Goal: Task Accomplishment & Management: Use online tool/utility

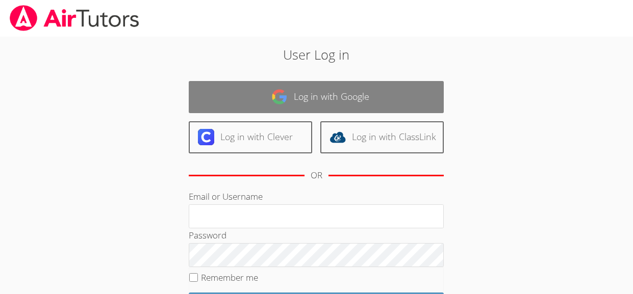
click at [293, 97] on link "Log in with Google" at bounding box center [316, 97] width 255 height 32
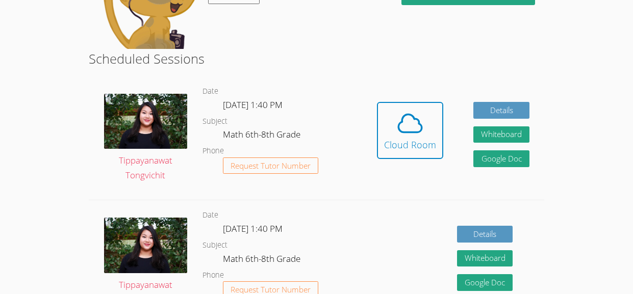
scroll to position [251, 0]
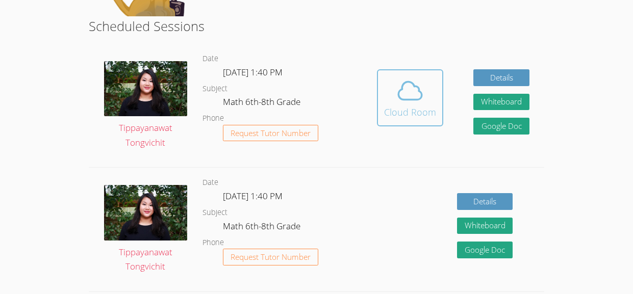
click at [419, 106] on div "Cloud Room" at bounding box center [410, 112] width 52 height 14
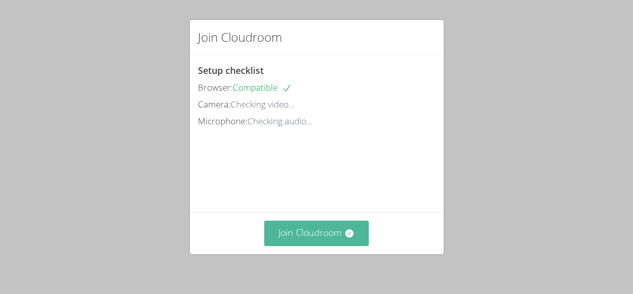
click at [299, 235] on button "Join Cloudroom" at bounding box center [316, 233] width 105 height 25
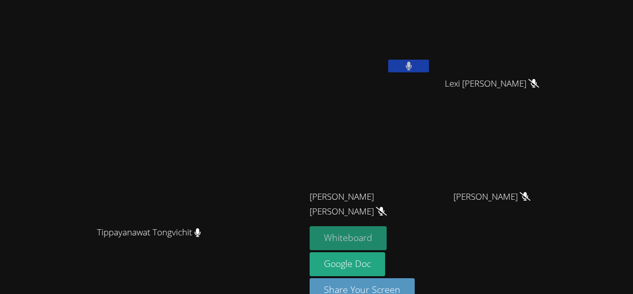
click at [387, 238] on button "Whiteboard" at bounding box center [348, 238] width 77 height 24
click at [429, 62] on button at bounding box center [408, 66] width 41 height 13
